Goal: Information Seeking & Learning: Compare options

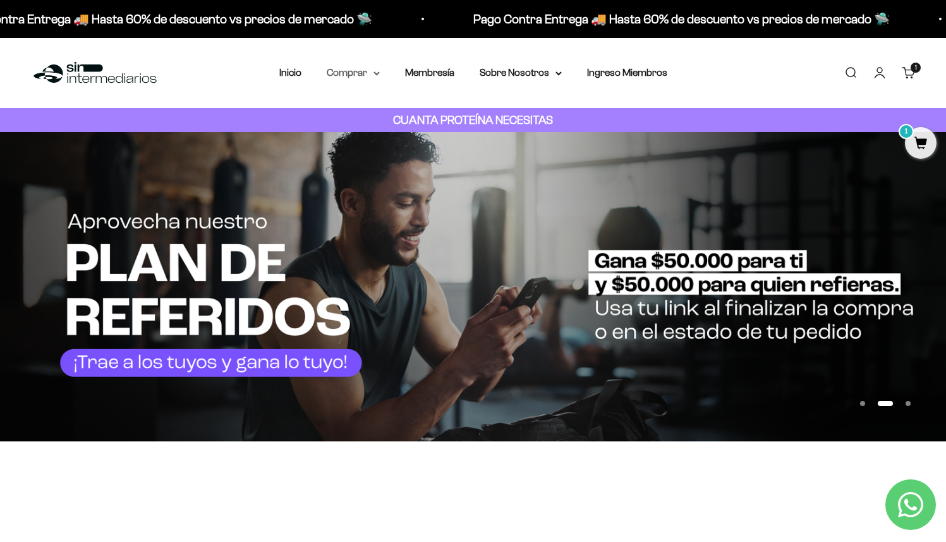
click at [361, 73] on summary "Comprar" at bounding box center [353, 72] width 53 height 16
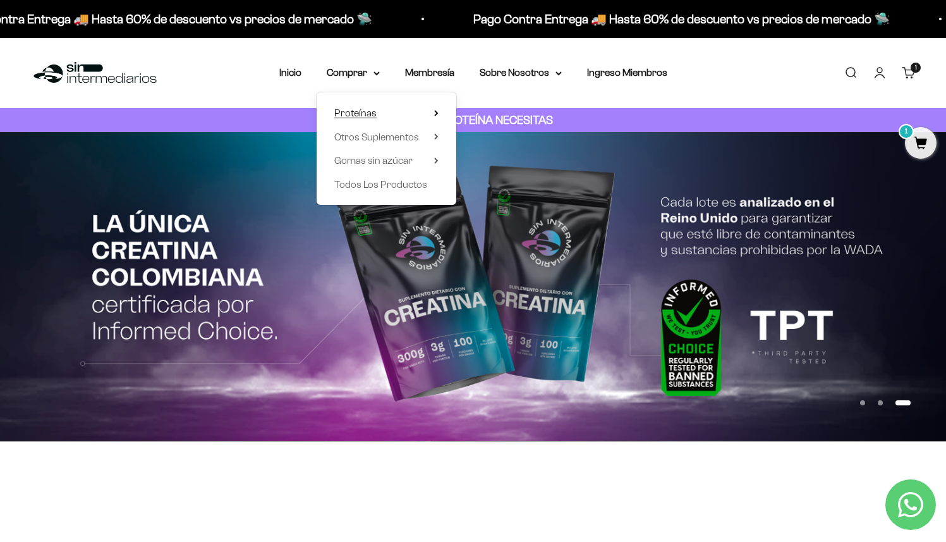
click at [374, 112] on span "Proteínas" at bounding box center [355, 112] width 42 height 11
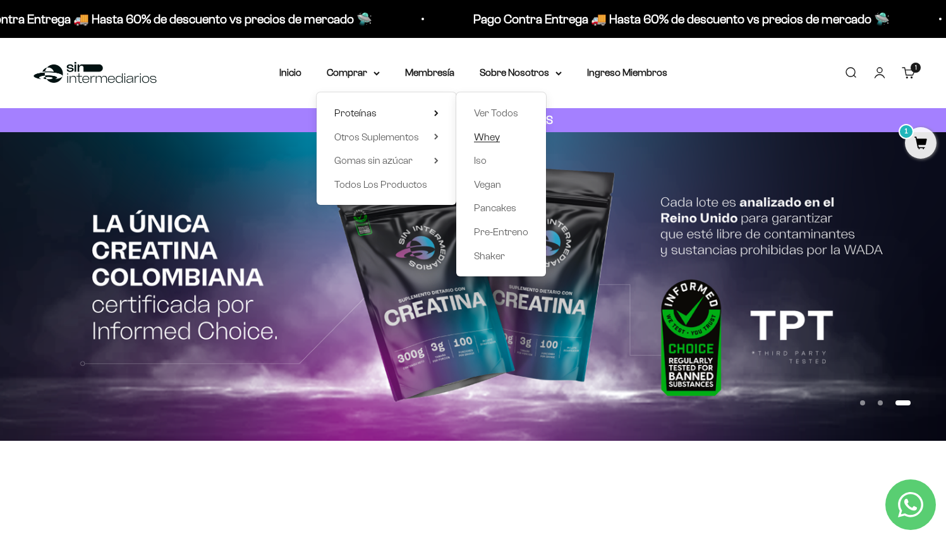
click at [490, 131] on span "Whey" at bounding box center [487, 136] width 26 height 11
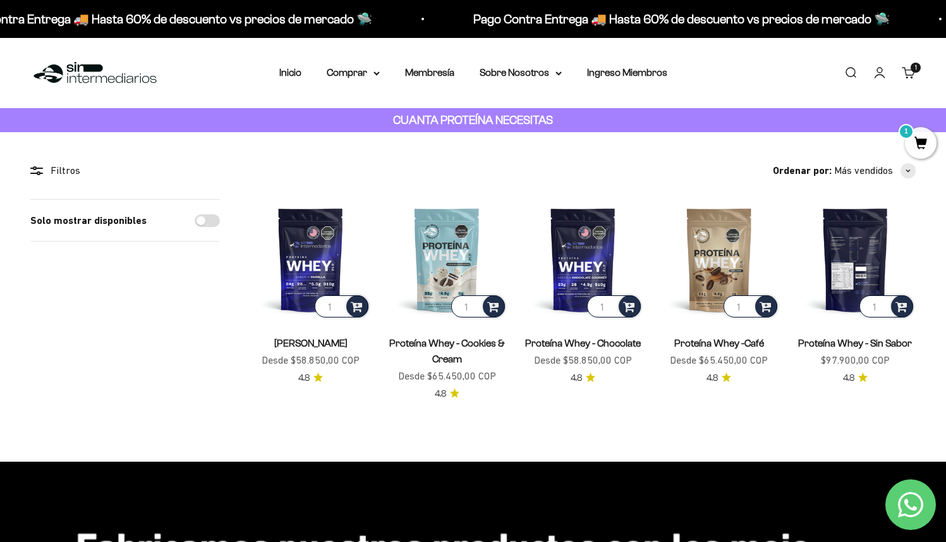
click at [868, 267] on img at bounding box center [855, 259] width 121 height 121
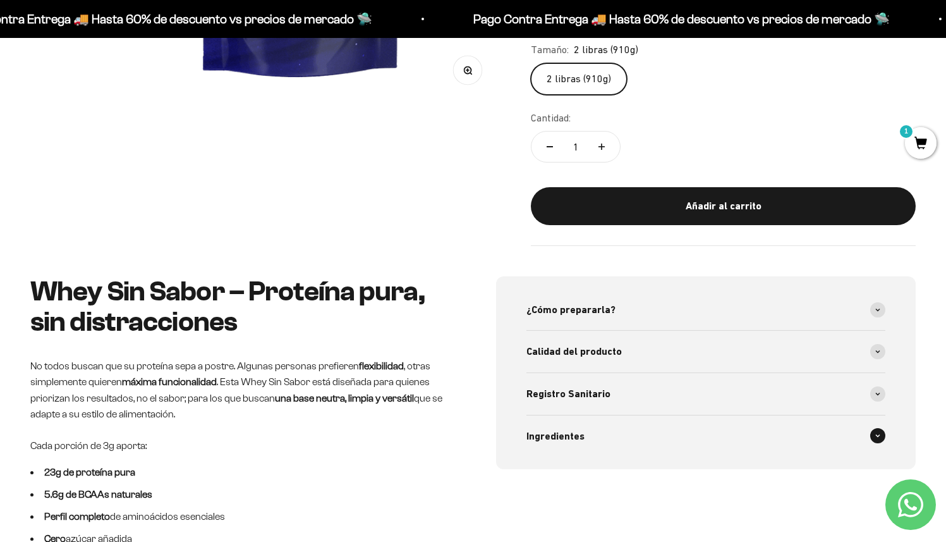
scroll to position [583, 0]
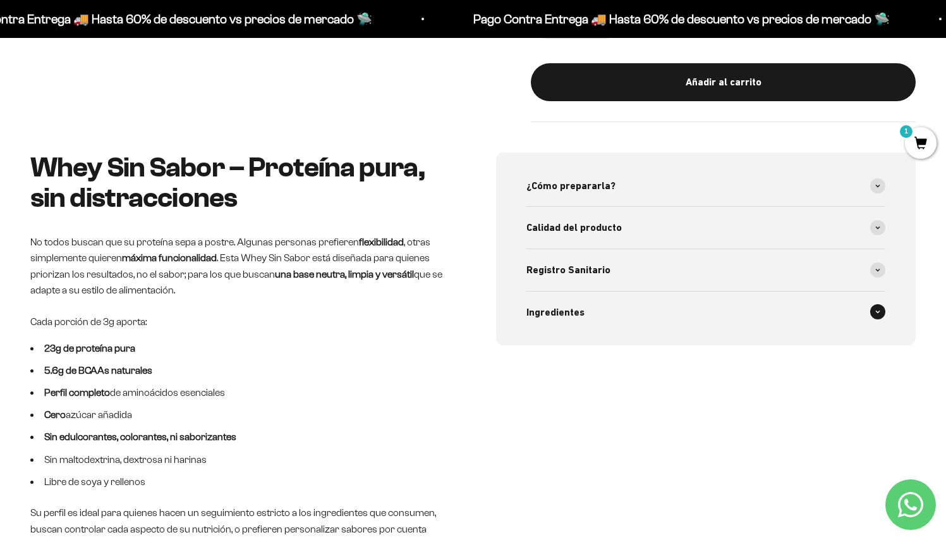
click at [583, 310] on div "Ingredientes" at bounding box center [706, 312] width 360 height 42
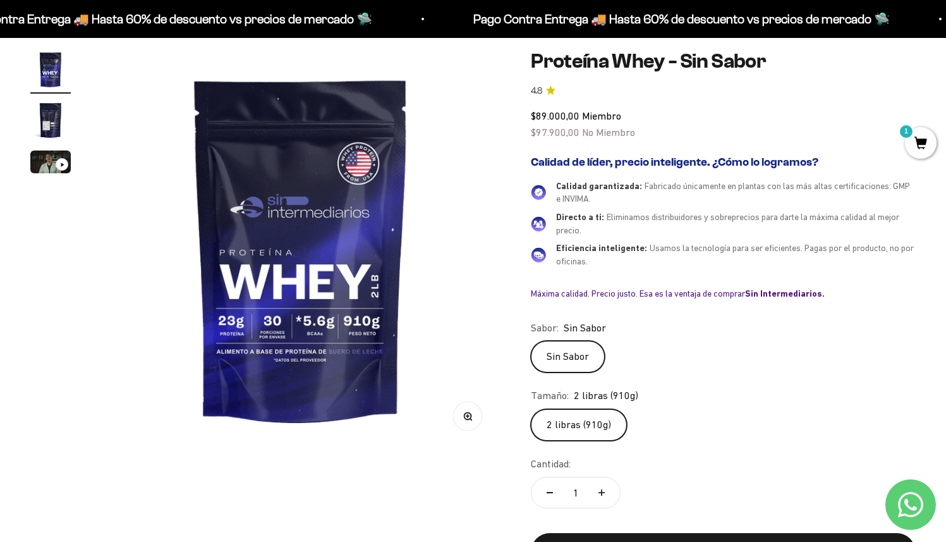
scroll to position [0, 0]
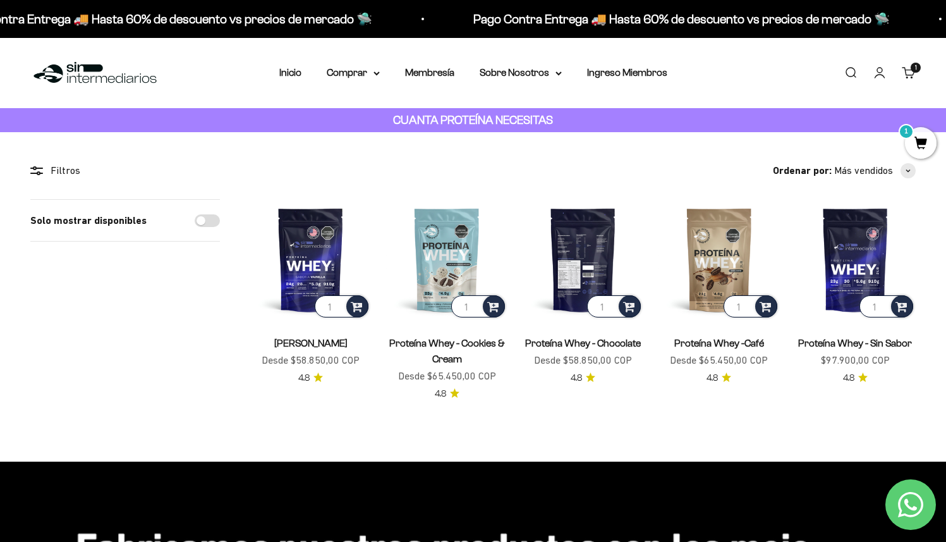
click at [592, 241] on img at bounding box center [583, 259] width 121 height 121
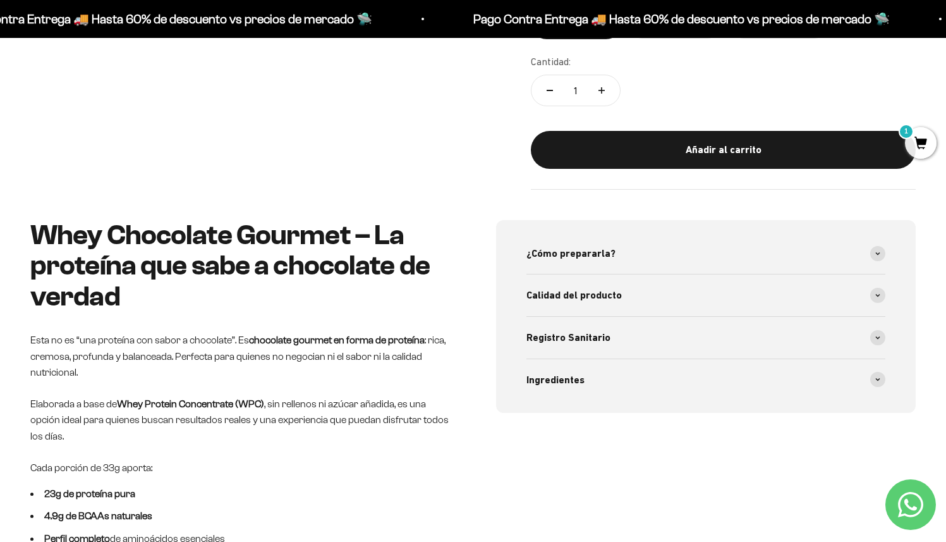
scroll to position [521, 0]
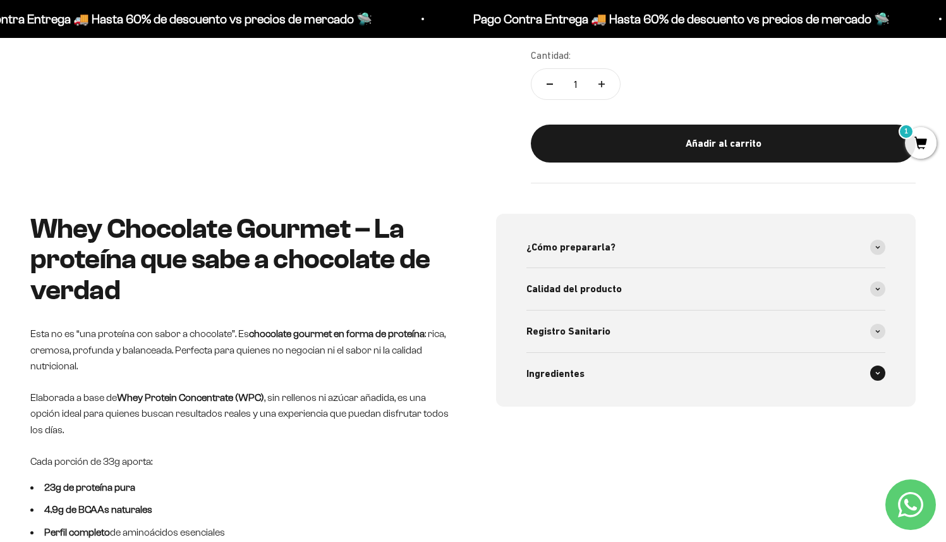
click at [588, 372] on div "Ingredientes" at bounding box center [706, 374] width 360 height 42
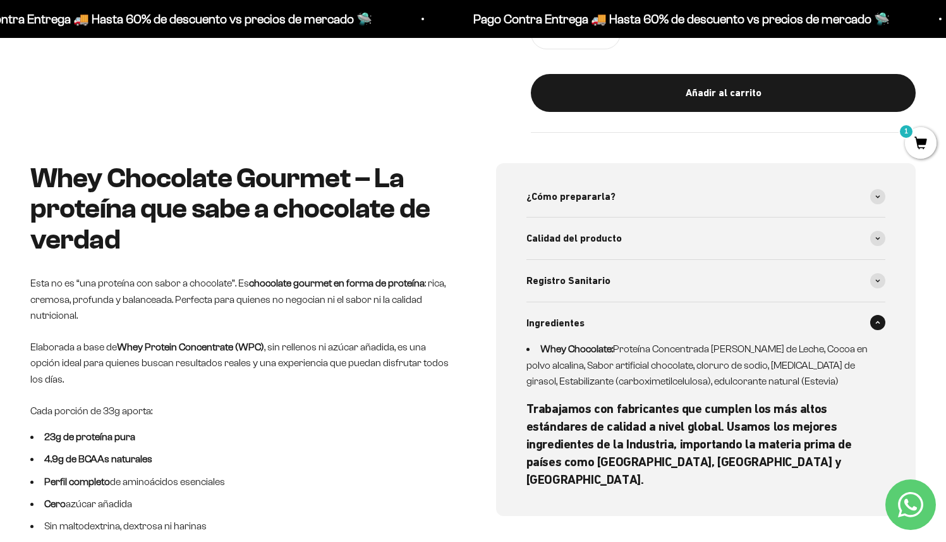
scroll to position [583, 0]
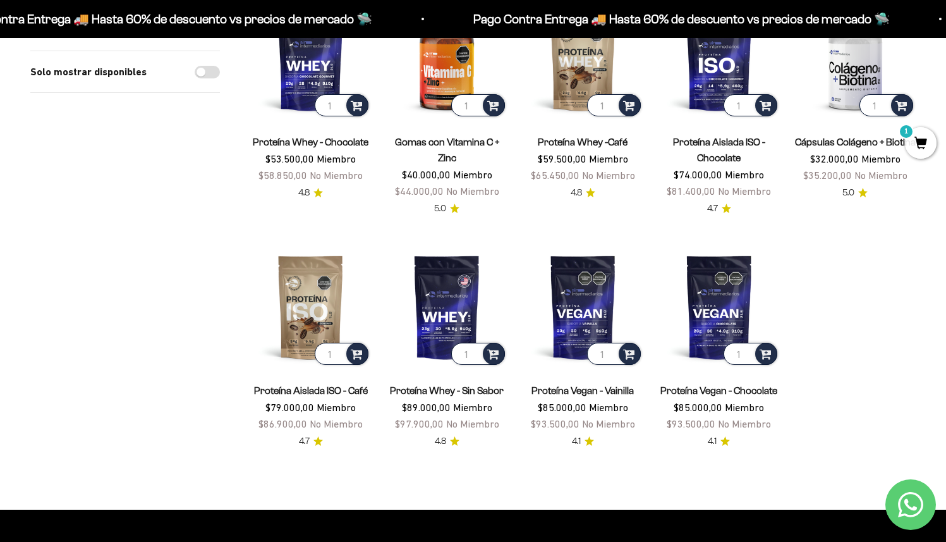
scroll to position [985, 0]
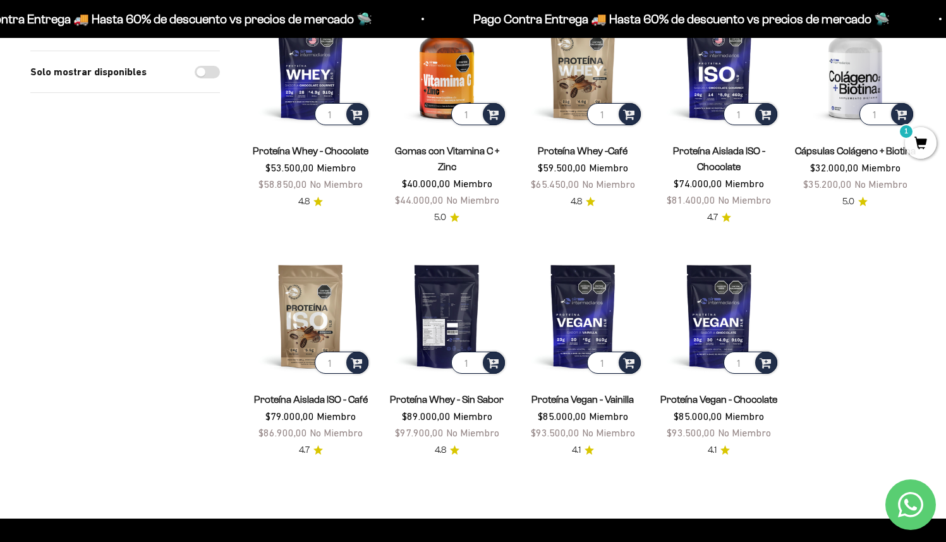
click at [476, 265] on img at bounding box center [446, 315] width 121 height 121
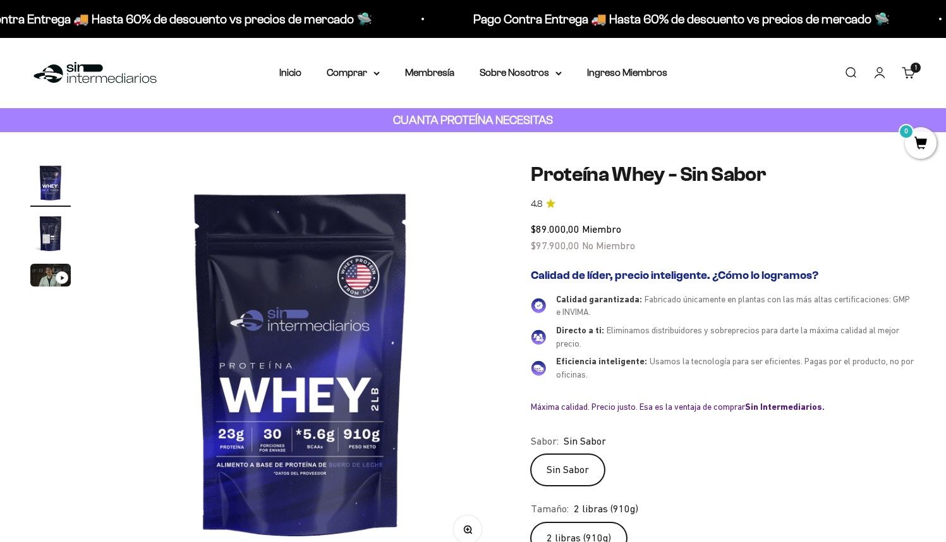
scroll to position [32, 0]
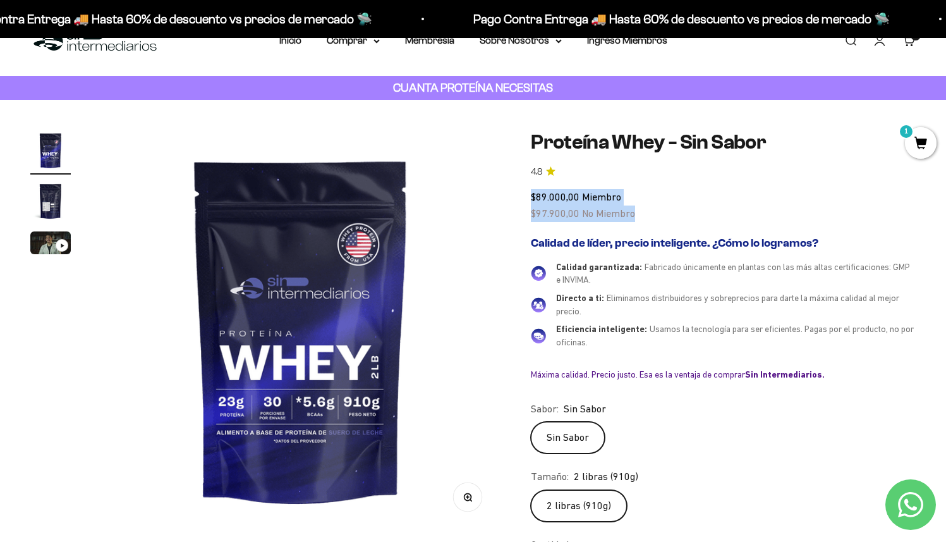
drag, startPoint x: 531, startPoint y: 196, endPoint x: 647, endPoint y: 214, distance: 117.1
click at [647, 214] on div "$89.000,00 Miembro $97.900,00 No Miembro" at bounding box center [723, 205] width 385 height 32
copy div "$89.000,00 Miembro $97.900,00 No Miembro"
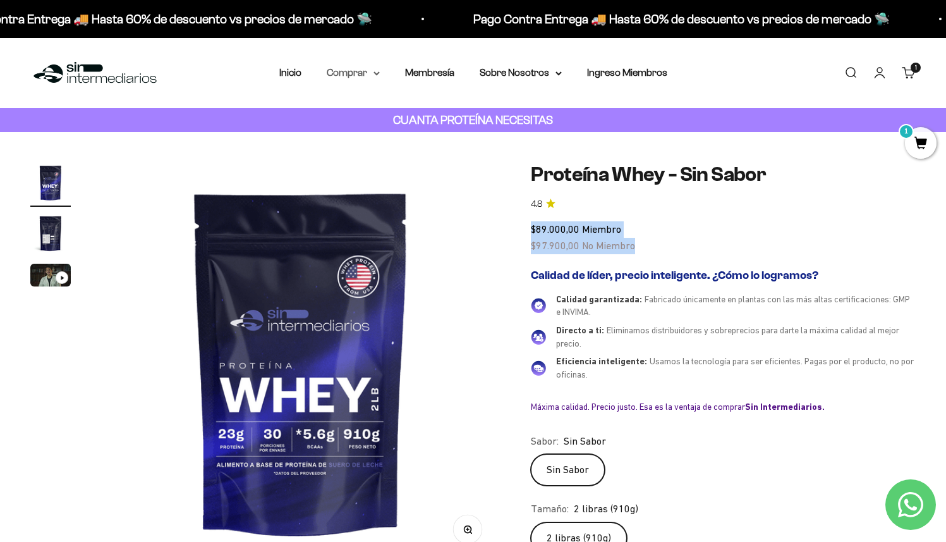
click at [355, 70] on summary "Comprar" at bounding box center [353, 72] width 53 height 16
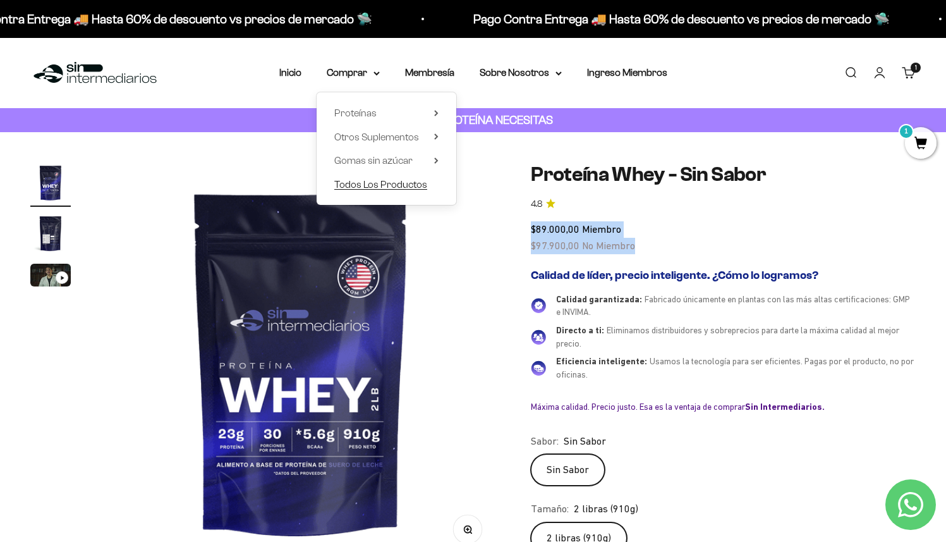
click at [386, 183] on span "Todos Los Productos" at bounding box center [380, 184] width 93 height 11
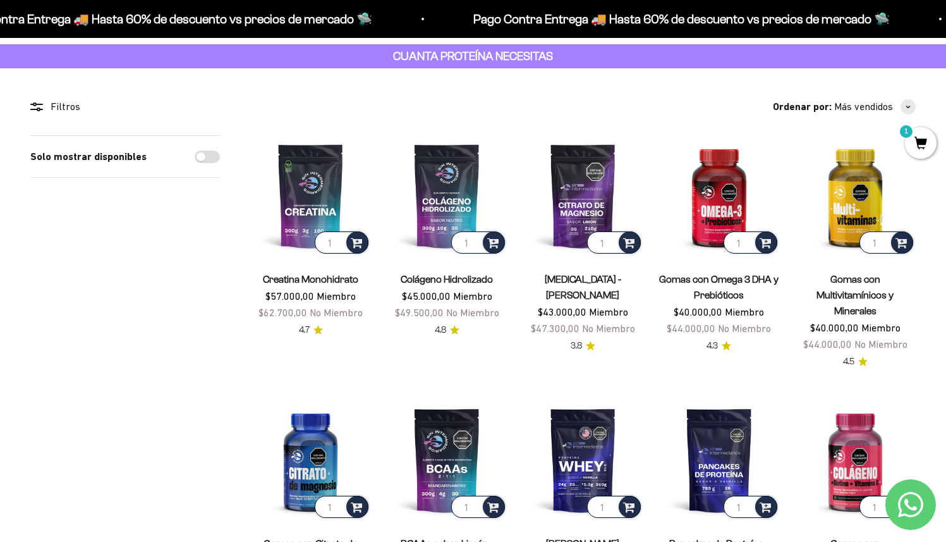
scroll to position [63, 0]
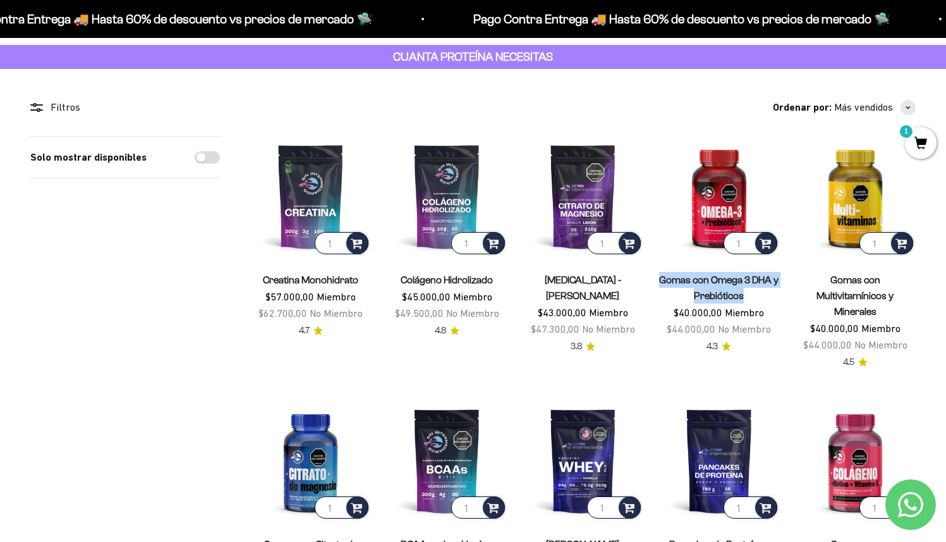
drag, startPoint x: 658, startPoint y: 274, endPoint x: 753, endPoint y: 294, distance: 96.8
copy link "Gomas con Omega 3 DHA y Prebióticos"
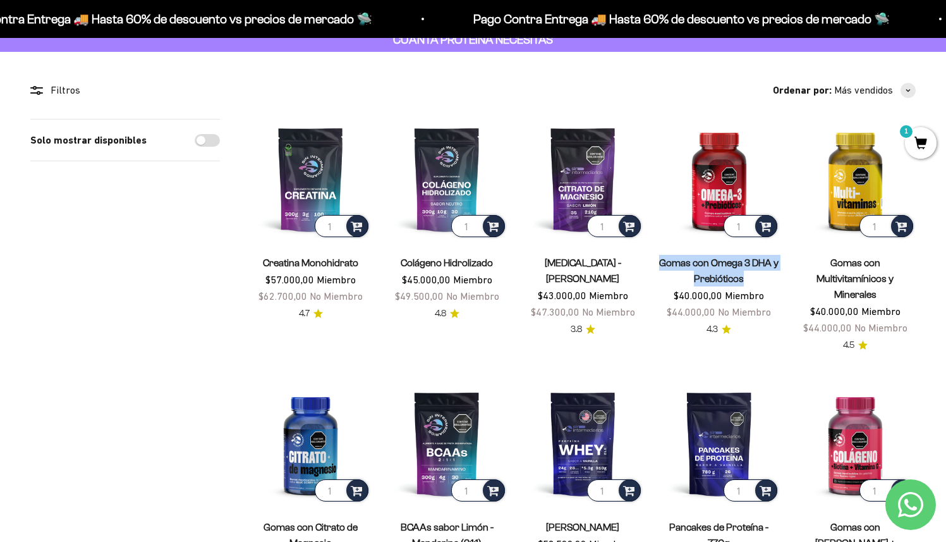
scroll to position [85, 0]
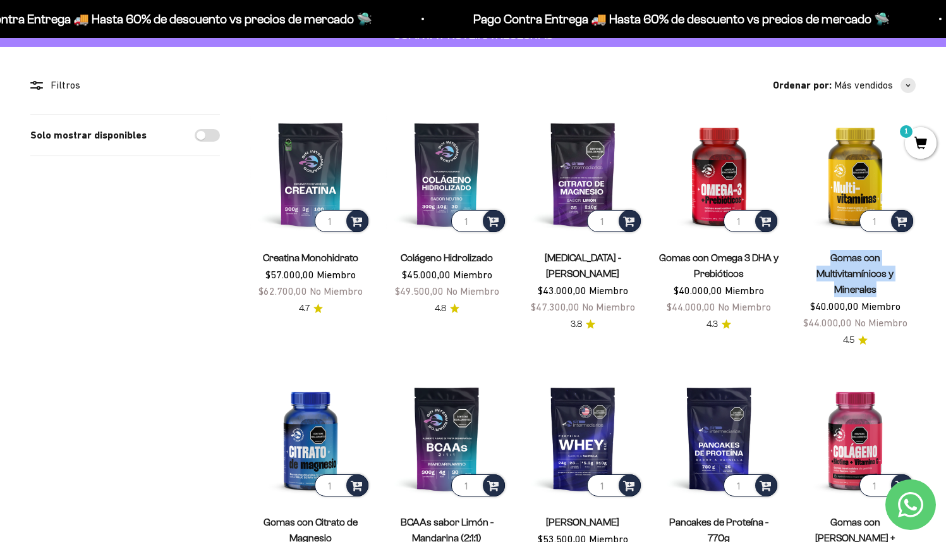
drag, startPoint x: 794, startPoint y: 255, endPoint x: 895, endPoint y: 282, distance: 104.7
copy link "Gomas con Multivitamínicos y Minerales"
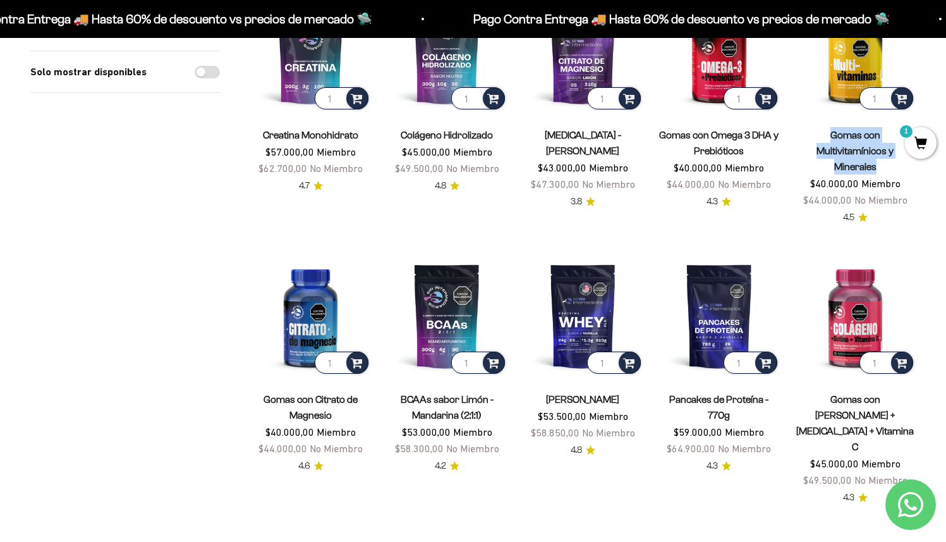
scroll to position [219, 0]
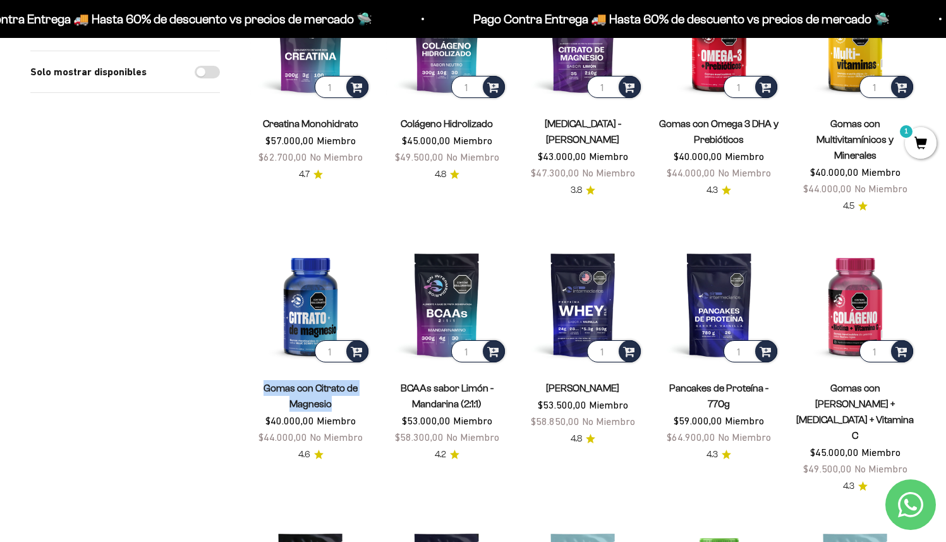
drag, startPoint x: 261, startPoint y: 369, endPoint x: 339, endPoint y: 386, distance: 80.1
click at [340, 386] on span "Gomas con Citrato de Magnesio" at bounding box center [310, 396] width 121 height 32
copy link "Gomas con Citrato de Magnesio"
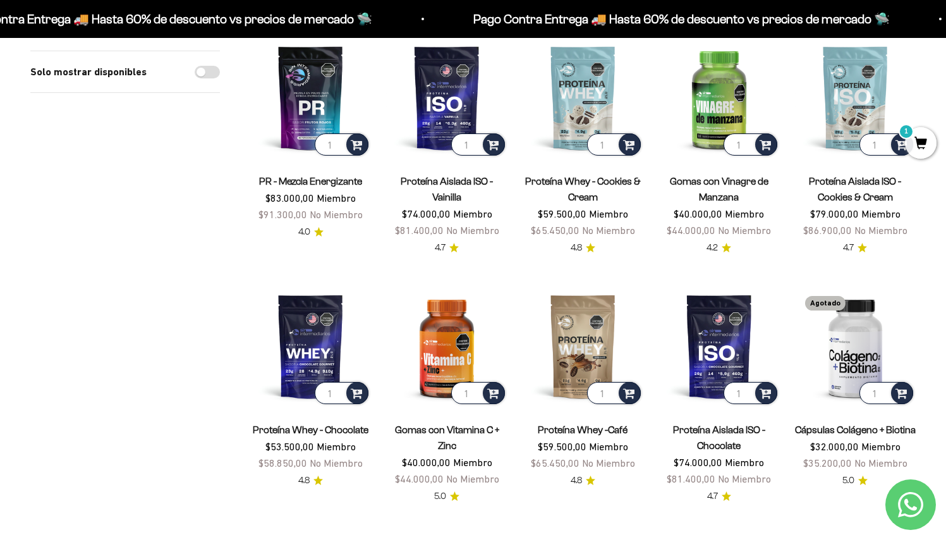
scroll to position [710, 0]
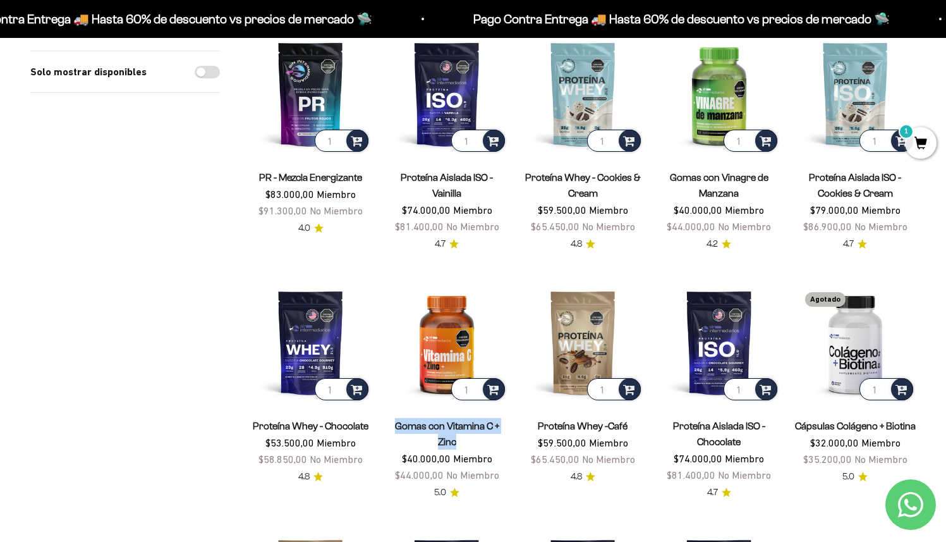
drag, startPoint x: 391, startPoint y: 372, endPoint x: 466, endPoint y: 394, distance: 78.4
click at [466, 418] on span "Gomas con Vitamina C + Zinc" at bounding box center [446, 434] width 121 height 32
copy link "Gomas con Vitamina C + Zinc"
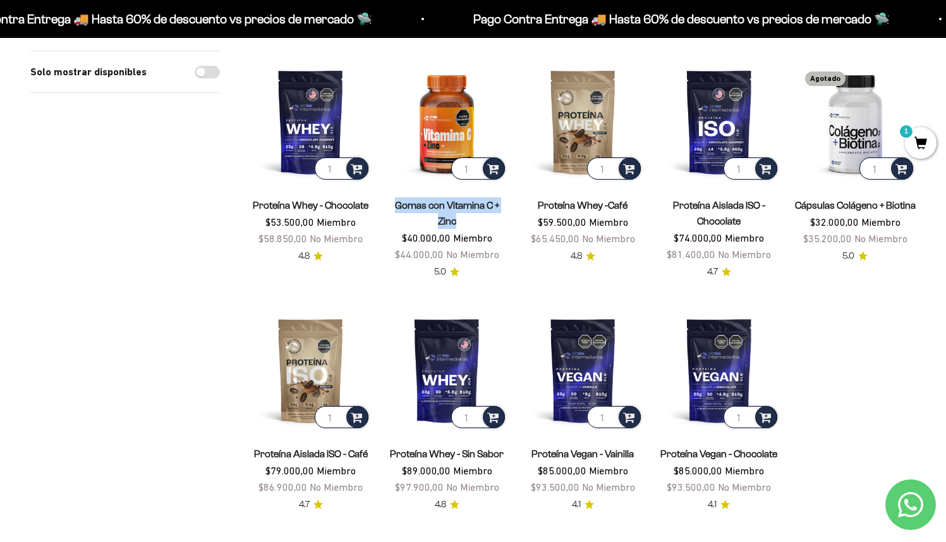
scroll to position [931, 0]
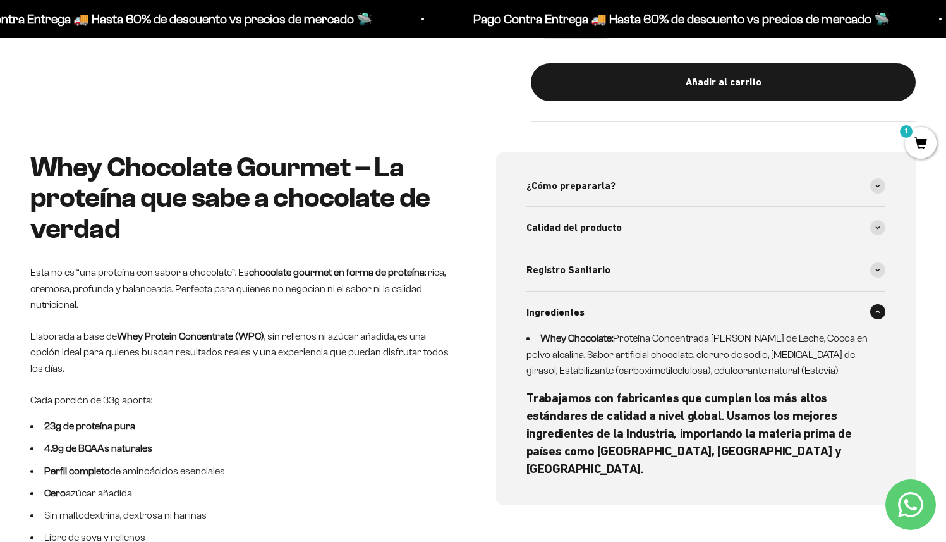
scroll to position [0, 2073]
